Goal: Transaction & Acquisition: Obtain resource

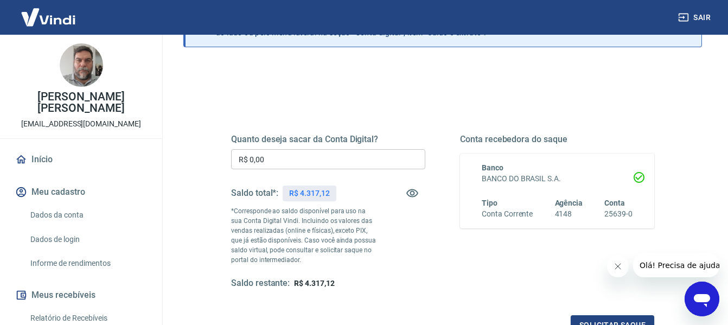
scroll to position [109, 0]
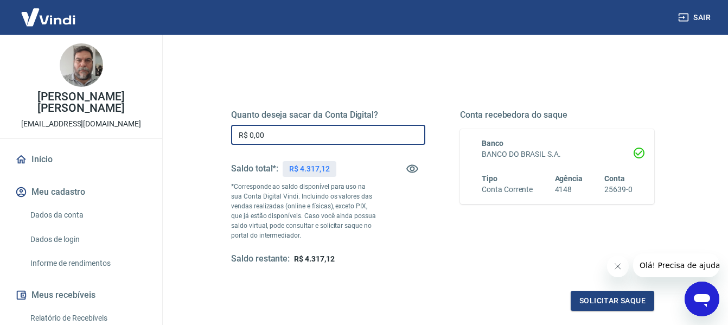
click at [389, 135] on input "R$ 0,00" at bounding box center [328, 135] width 194 height 20
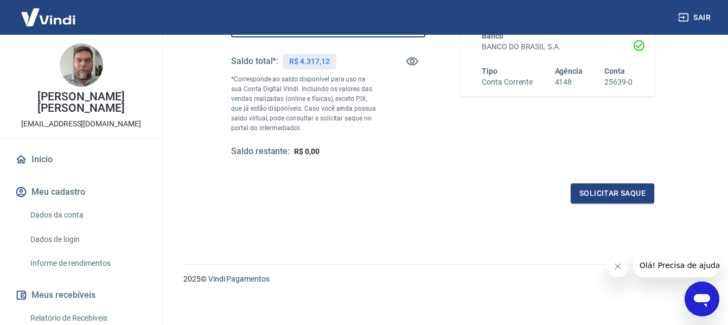
scroll to position [217, 0]
type input "R$ 4.317,12"
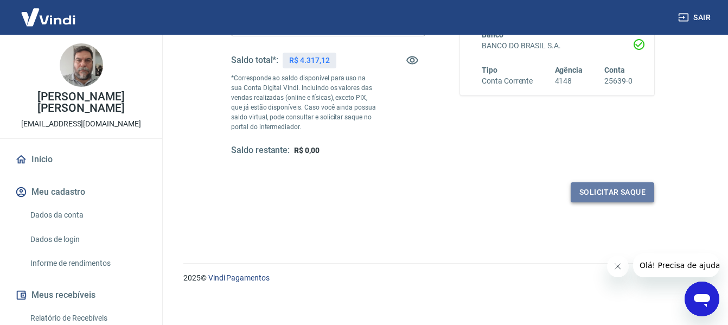
click at [625, 196] on button "Solicitar saque" at bounding box center [613, 192] width 84 height 20
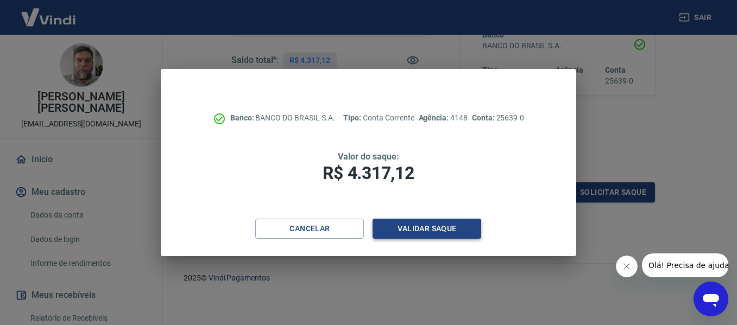
click at [436, 221] on button "Validar saque" at bounding box center [426, 229] width 109 height 20
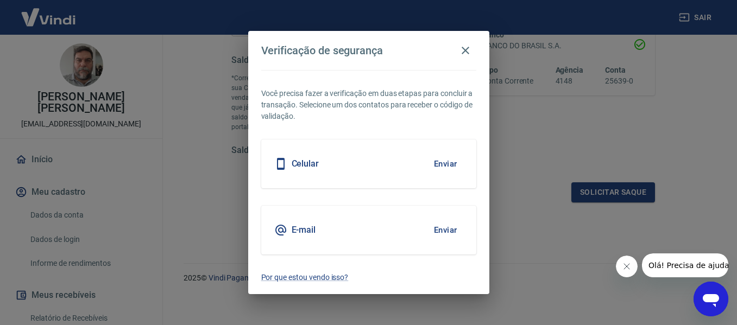
click at [445, 168] on button "Enviar" at bounding box center [445, 164] width 35 height 23
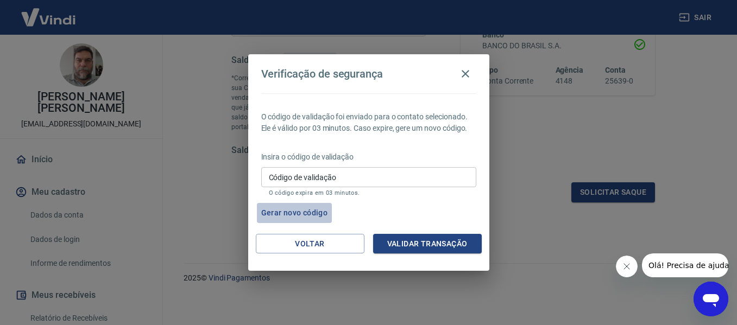
click at [280, 211] on button "Gerar novo código" at bounding box center [294, 213] width 75 height 20
click at [257, 203] on button "Gerar novo código" at bounding box center [294, 213] width 75 height 20
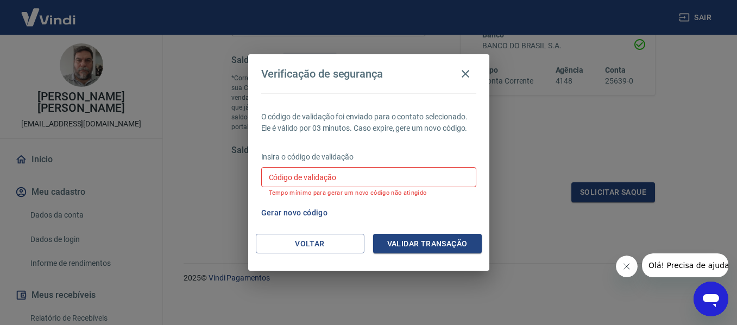
click at [315, 211] on button "Gerar novo código" at bounding box center [294, 213] width 75 height 20
click at [462, 75] on icon "button" at bounding box center [465, 73] width 13 height 13
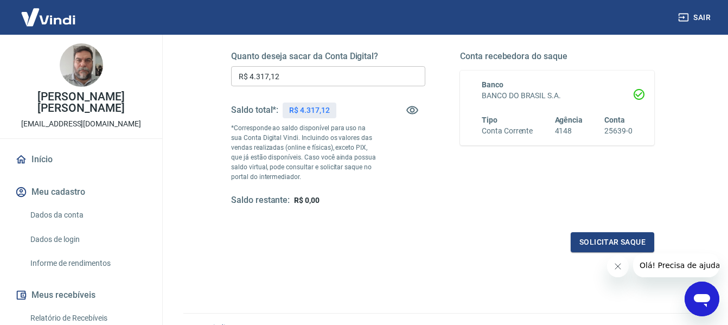
scroll to position [221, 0]
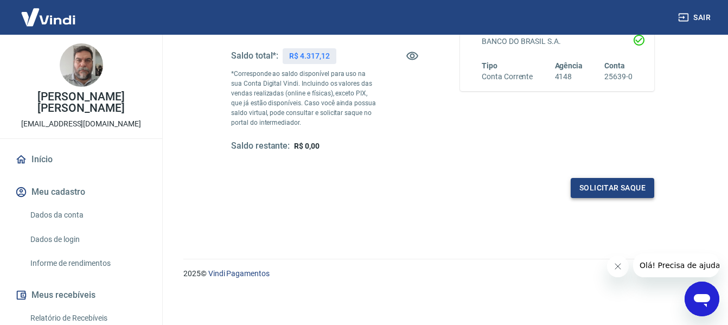
click at [618, 191] on button "Solicitar saque" at bounding box center [613, 188] width 84 height 20
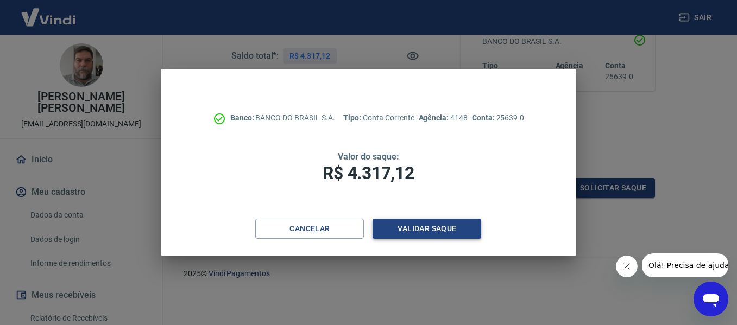
click at [437, 231] on button "Validar saque" at bounding box center [426, 229] width 109 height 20
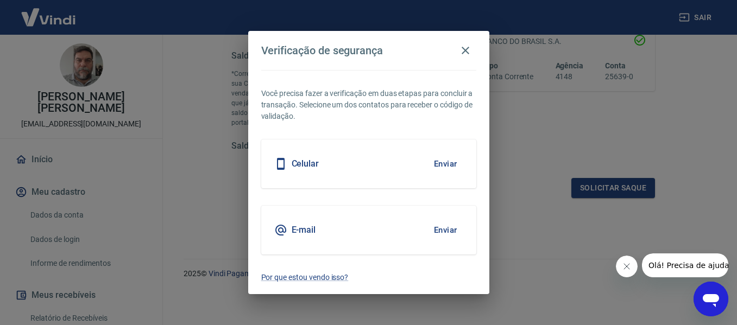
click at [445, 168] on button "Enviar" at bounding box center [445, 164] width 35 height 23
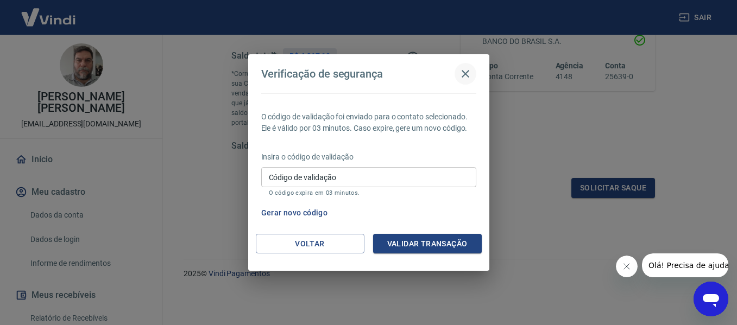
click at [469, 73] on icon "button" at bounding box center [465, 73] width 13 height 13
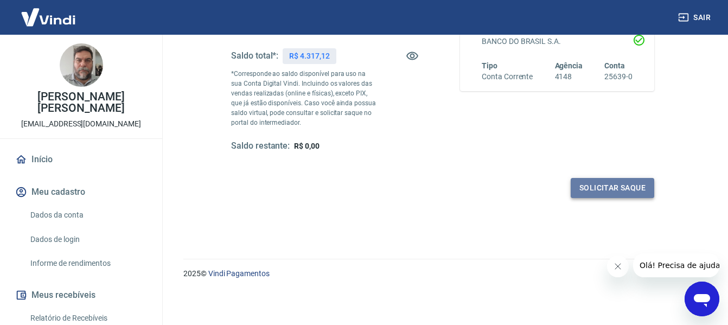
click at [581, 187] on button "Solicitar saque" at bounding box center [613, 188] width 84 height 20
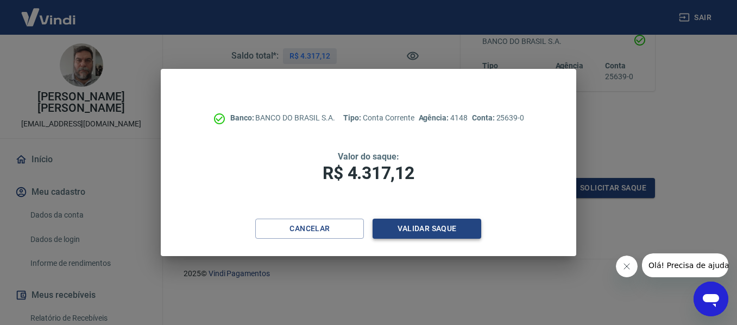
click at [402, 226] on button "Validar saque" at bounding box center [426, 229] width 109 height 20
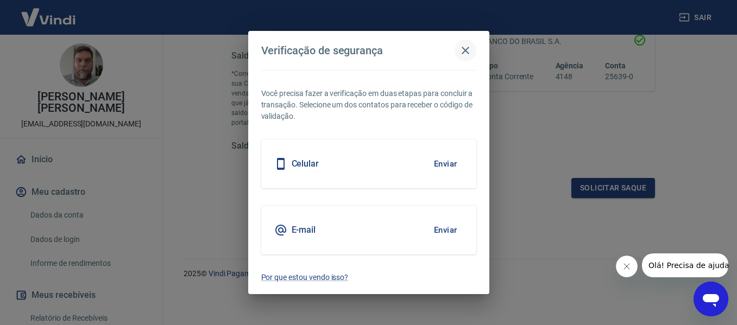
click at [463, 55] on icon "button" at bounding box center [465, 50] width 13 height 13
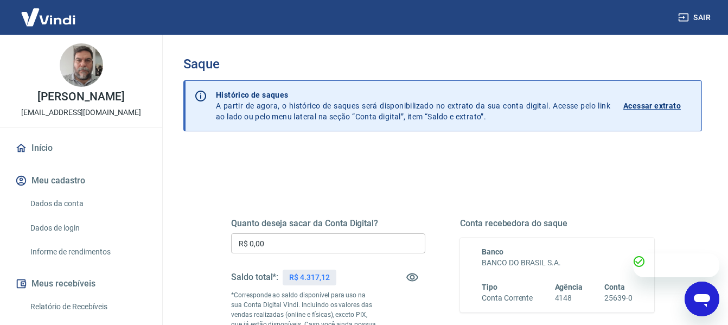
scroll to position [54, 0]
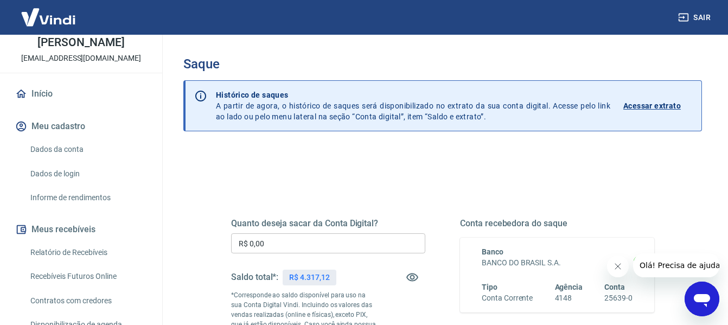
click at [331, 226] on h5 "Quanto deseja sacar da Conta Digital?" at bounding box center [328, 223] width 194 height 11
click at [328, 242] on input "R$ 0,00" at bounding box center [328, 243] width 194 height 20
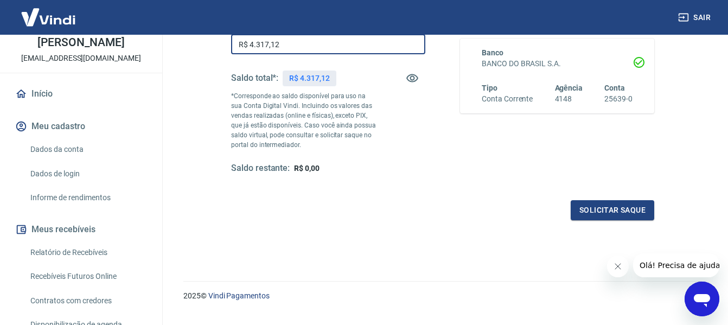
scroll to position [221, 0]
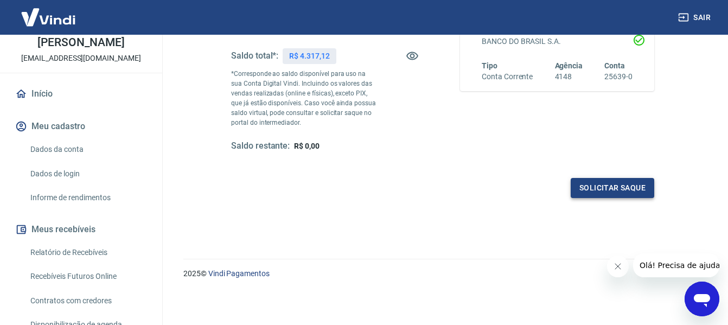
type input "R$ 4.317,12"
click at [602, 189] on button "Solicitar saque" at bounding box center [613, 188] width 84 height 20
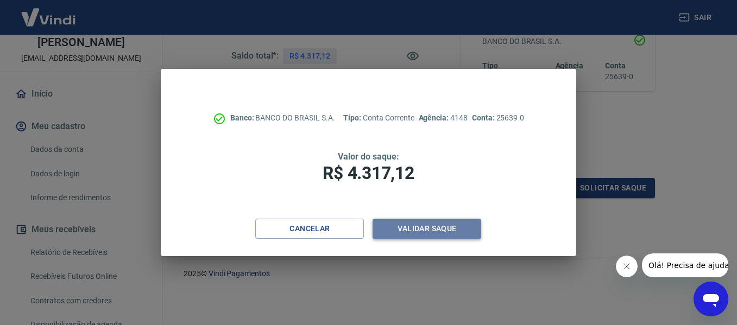
click at [442, 229] on button "Validar saque" at bounding box center [426, 229] width 109 height 20
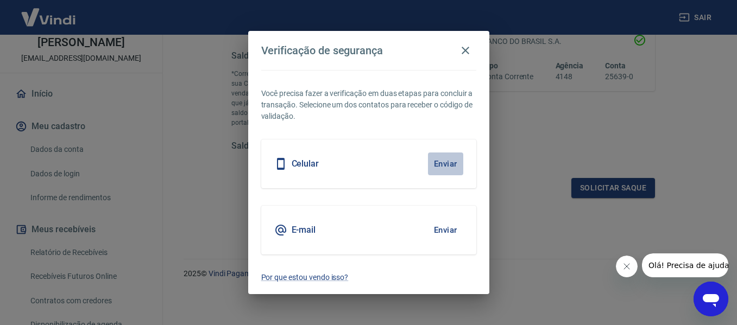
click at [450, 162] on button "Enviar" at bounding box center [445, 164] width 35 height 23
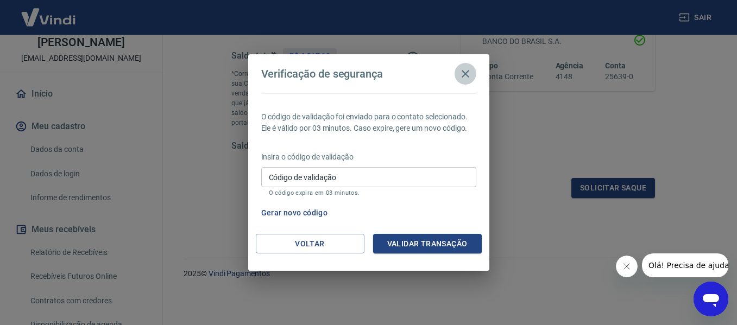
click at [465, 73] on icon "button" at bounding box center [465, 74] width 8 height 8
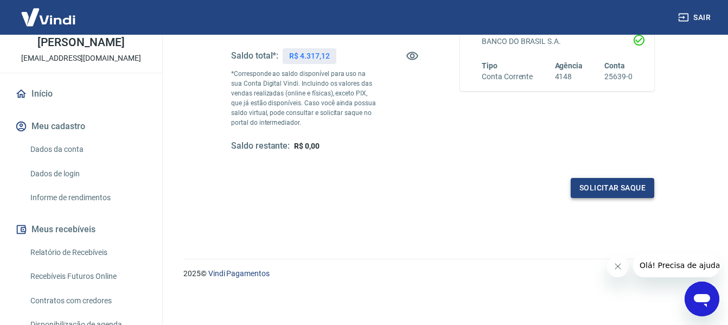
click at [589, 192] on button "Solicitar saque" at bounding box center [613, 188] width 84 height 20
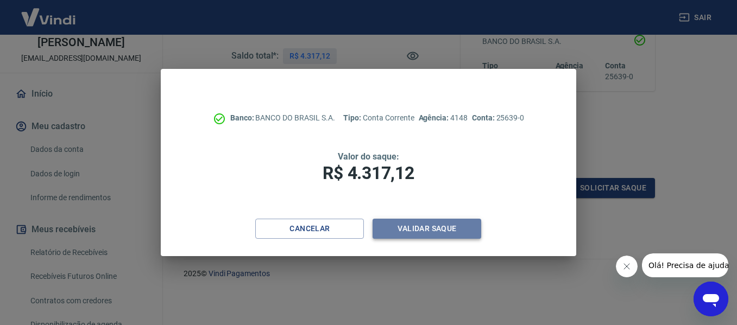
click at [414, 236] on button "Validar saque" at bounding box center [426, 229] width 109 height 20
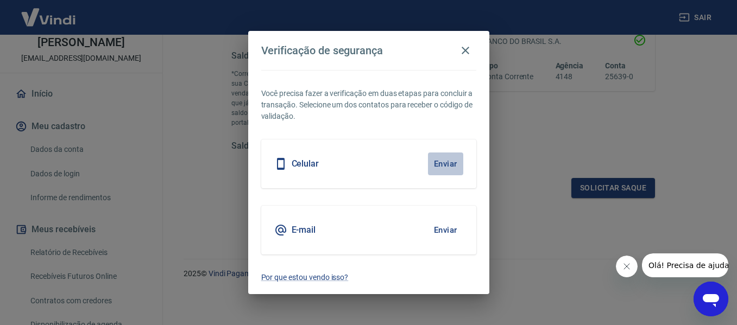
click at [442, 164] on button "Enviar" at bounding box center [445, 164] width 35 height 23
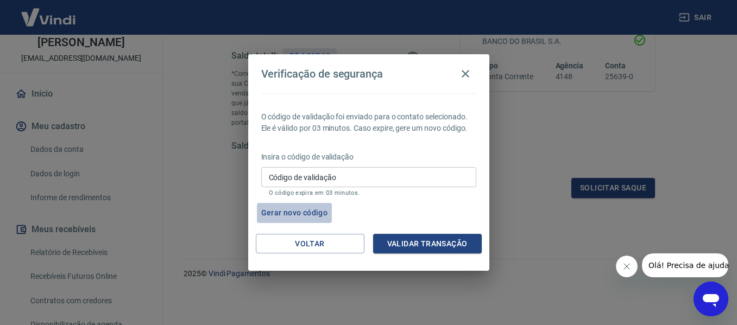
click at [318, 212] on button "Gerar novo código" at bounding box center [294, 213] width 75 height 20
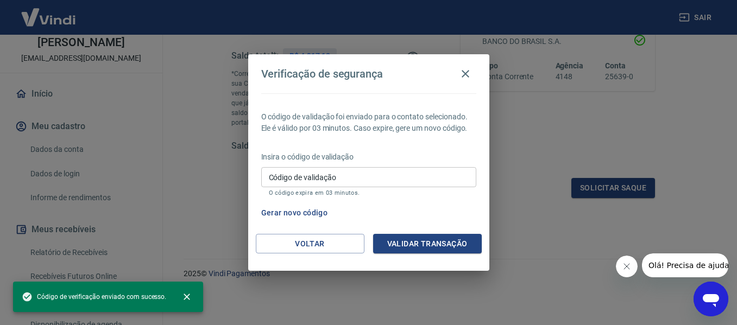
click at [624, 264] on icon "Fechar mensagem da empresa" at bounding box center [625, 266] width 9 height 9
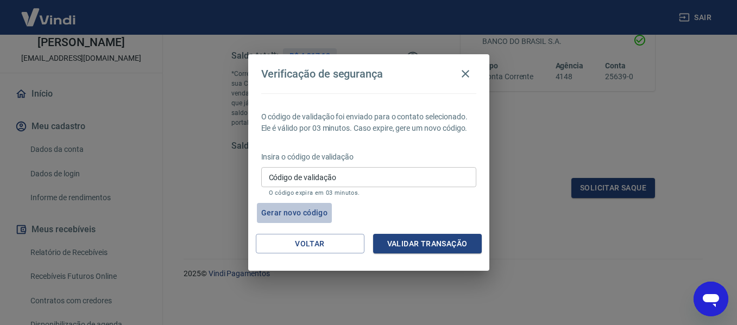
click at [316, 207] on button "Gerar novo código" at bounding box center [294, 213] width 75 height 20
click at [310, 182] on div "Código de validação Código de validação O código expira em 03 minutos." at bounding box center [368, 181] width 215 height 29
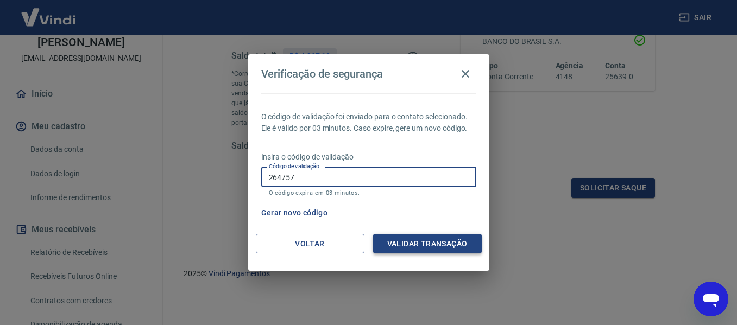
type input "264757"
click at [436, 238] on button "Validar transação" at bounding box center [427, 244] width 109 height 20
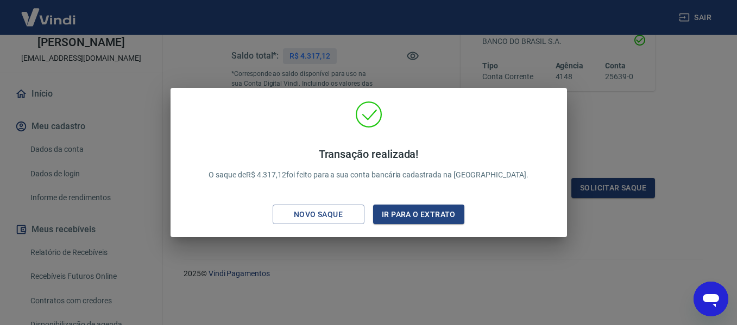
click at [651, 245] on div "Transação realizada! O saque de R$ 4.317,12 foi feito para a sua conta bancária…" at bounding box center [368, 162] width 737 height 325
